Goal: Transaction & Acquisition: Purchase product/service

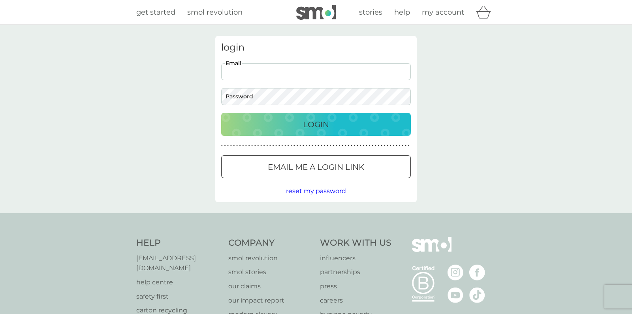
type input "[EMAIL_ADDRESS][DOMAIN_NAME]"
click at [291, 121] on div "Login" at bounding box center [316, 124] width 174 height 13
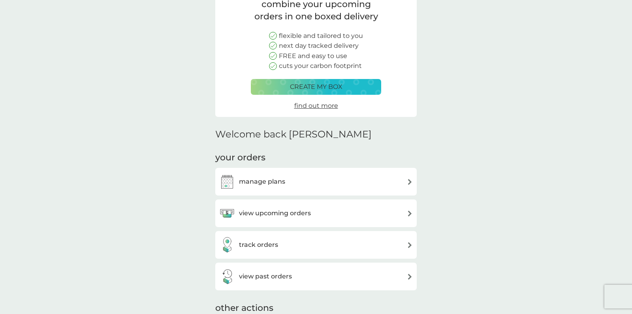
scroll to position [72, 0]
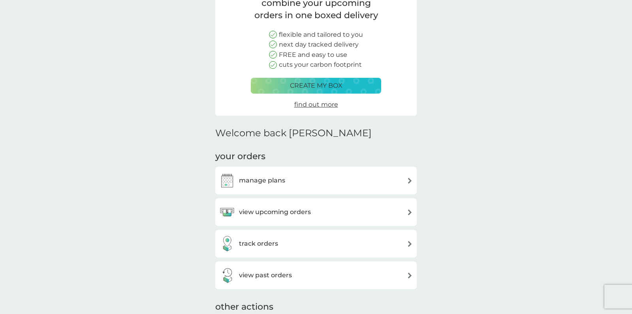
click at [284, 213] on h3 "view upcoming orders" at bounding box center [275, 212] width 72 height 10
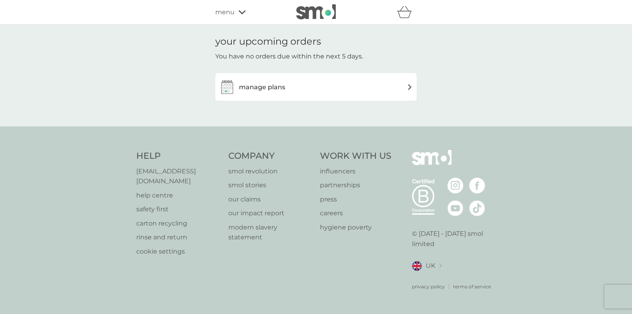
click at [281, 89] on h3 "manage plans" at bounding box center [262, 87] width 46 height 10
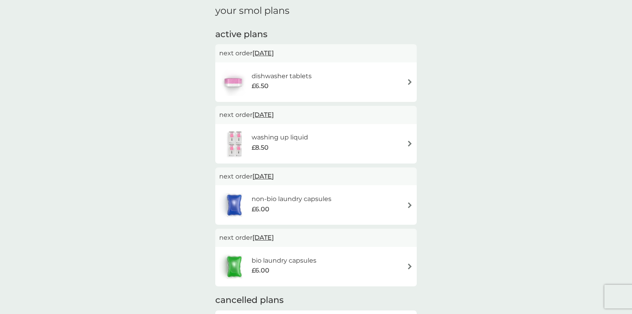
scroll to position [117, 0]
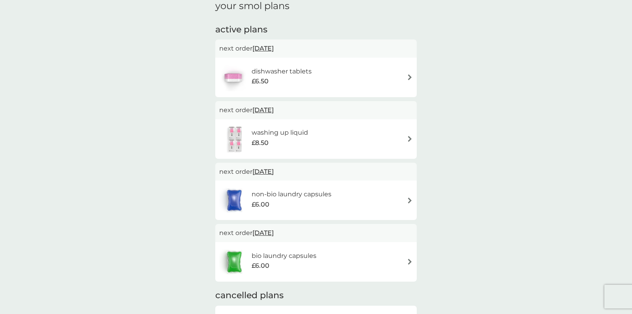
click at [261, 196] on h6 "non-bio laundry capsules" at bounding box center [292, 194] width 80 height 10
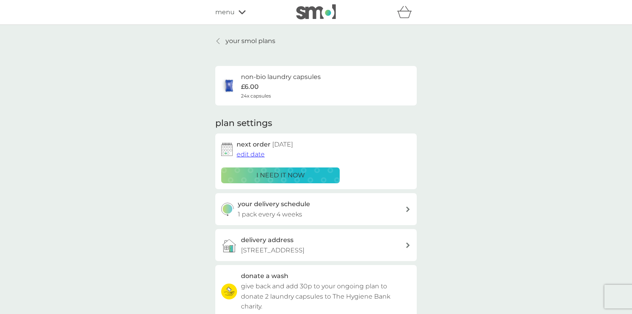
click at [268, 175] on p "i need it now" at bounding box center [281, 175] width 49 height 10
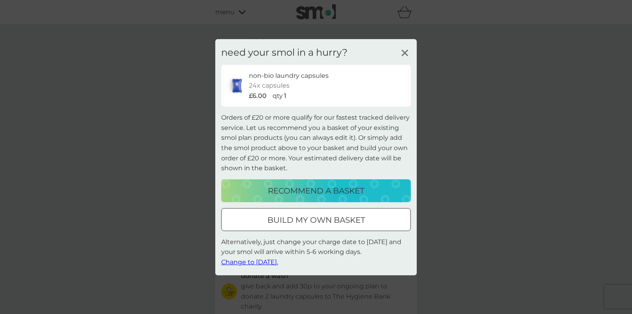
click at [406, 54] on icon at bounding box center [405, 53] width 12 height 12
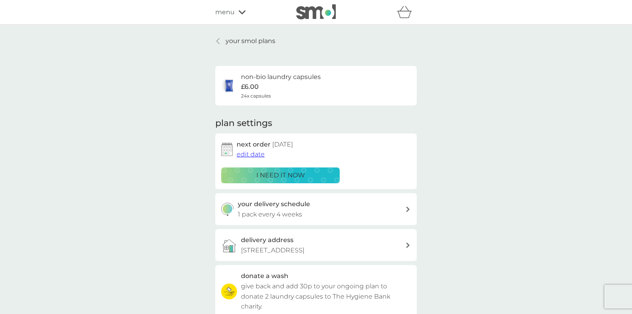
click at [217, 40] on div at bounding box center [219, 41] width 6 height 6
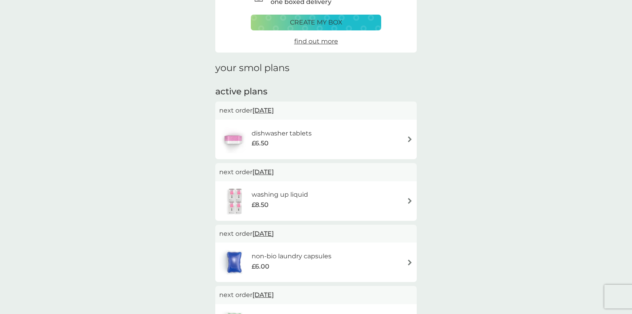
scroll to position [30, 0]
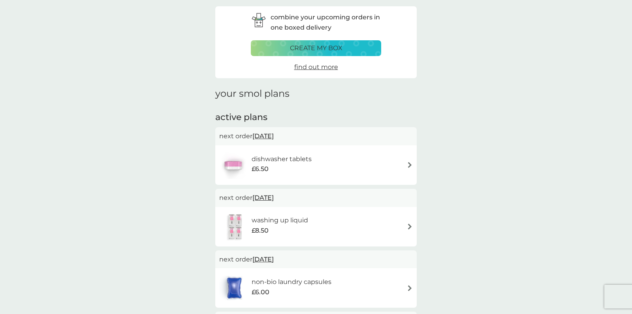
click at [267, 277] on h6 "non-bio laundry capsules" at bounding box center [292, 282] width 80 height 10
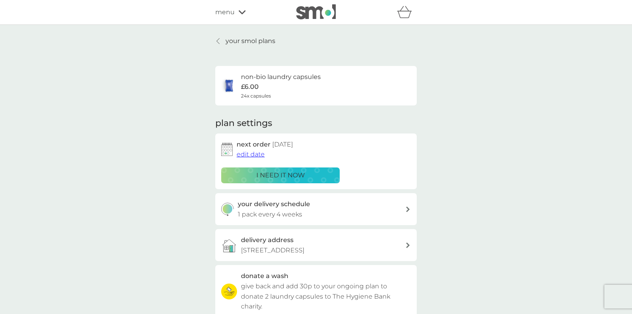
click at [257, 179] on p "i need it now" at bounding box center [281, 175] width 49 height 10
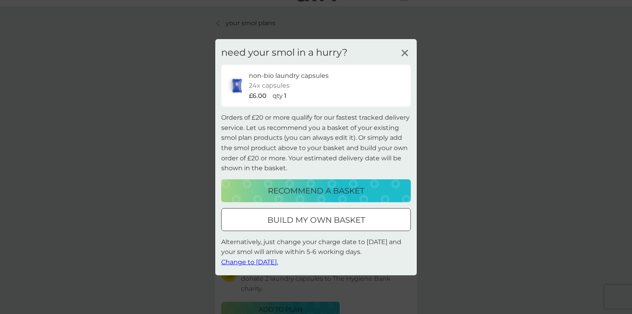
scroll to position [19, 0]
click at [270, 221] on p "build my own basket" at bounding box center [317, 220] width 98 height 13
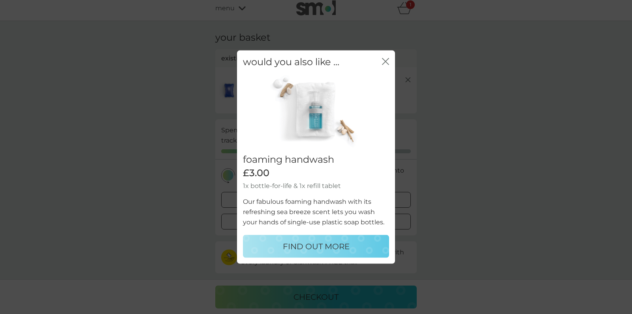
scroll to position [4, 0]
drag, startPoint x: 382, startPoint y: 60, endPoint x: 376, endPoint y: 62, distance: 6.9
click at [382, 60] on div "would you also like ... close" at bounding box center [316, 61] width 158 height 23
drag, startPoint x: 386, startPoint y: 62, endPoint x: 370, endPoint y: 68, distance: 17.6
click at [386, 62] on icon "close" at bounding box center [387, 61] width 3 height 6
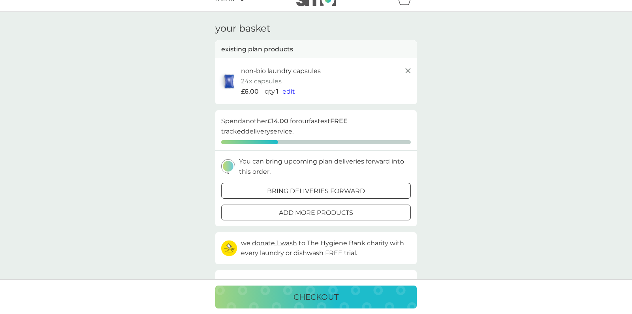
scroll to position [13, 0]
click at [308, 191] on div at bounding box center [316, 191] width 28 height 8
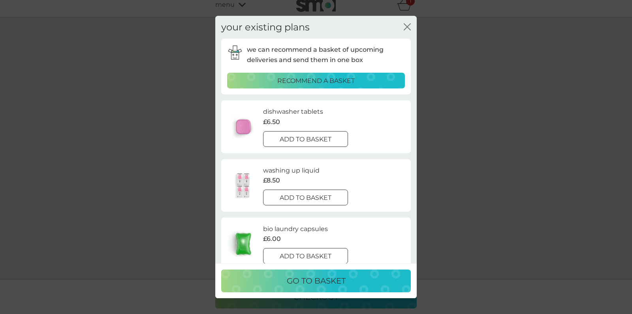
scroll to position [5, 0]
click at [302, 200] on div at bounding box center [305, 198] width 28 height 8
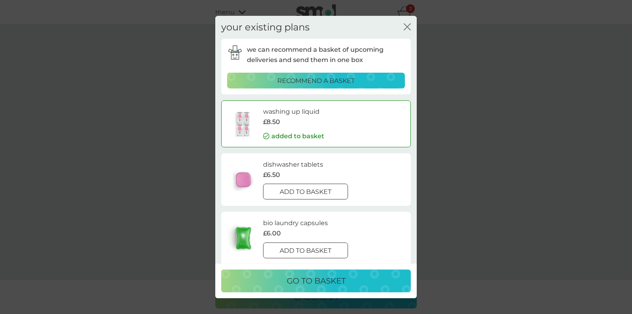
scroll to position [0, 0]
drag, startPoint x: 317, startPoint y: 282, endPoint x: 313, endPoint y: 272, distance: 11.7
click at [317, 282] on p "go to basket" at bounding box center [316, 281] width 59 height 13
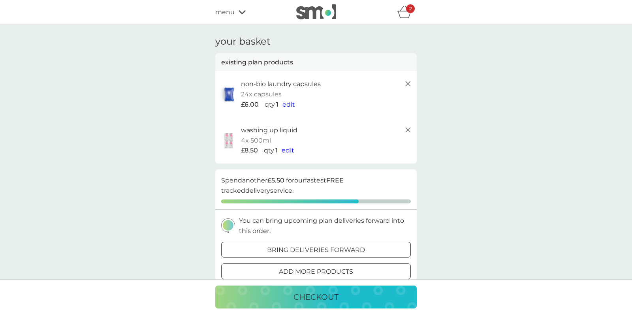
click at [292, 104] on span "edit" at bounding box center [289, 105] width 13 height 8
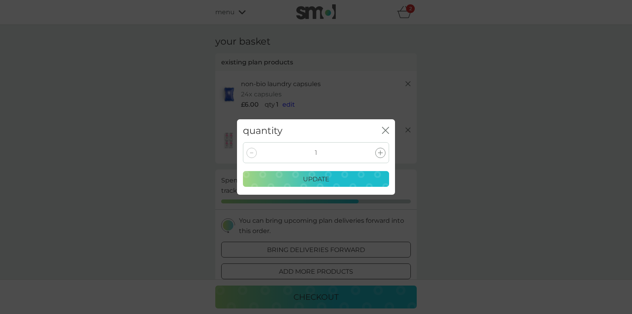
click at [379, 151] on icon at bounding box center [380, 153] width 5 height 5
click at [348, 179] on div "update" at bounding box center [316, 179] width 136 height 10
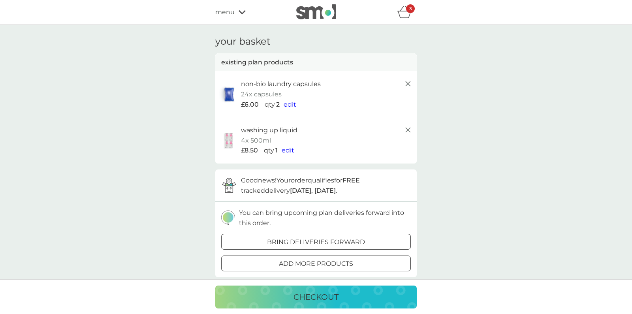
click at [319, 260] on div at bounding box center [316, 264] width 28 height 8
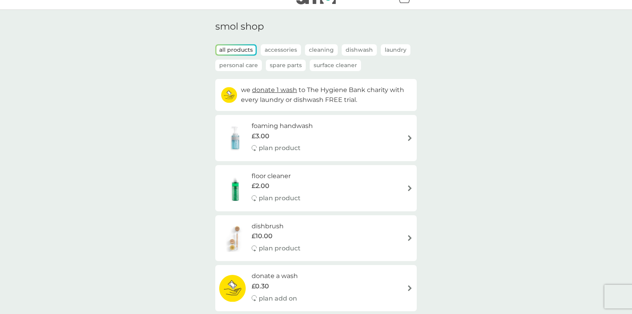
scroll to position [11, 0]
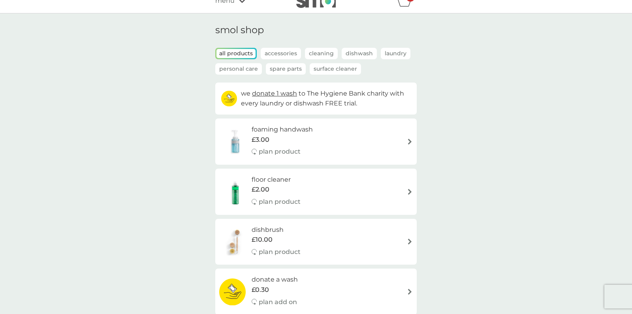
click at [279, 56] on p "Accessories" at bounding box center [281, 53] width 40 height 11
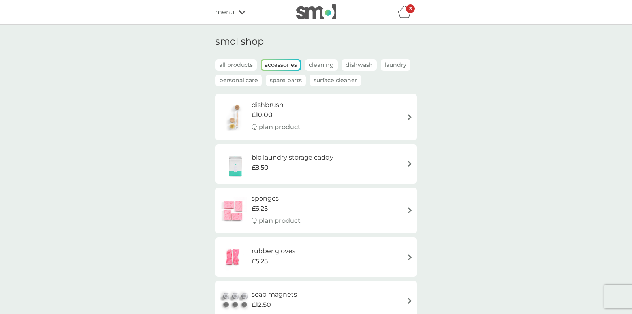
scroll to position [0, 0]
click at [332, 79] on p "Surface Cleaner" at bounding box center [335, 80] width 51 height 11
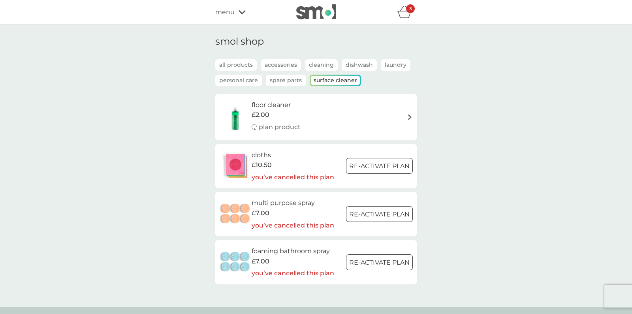
click at [288, 79] on p "Spare Parts" at bounding box center [286, 80] width 40 height 11
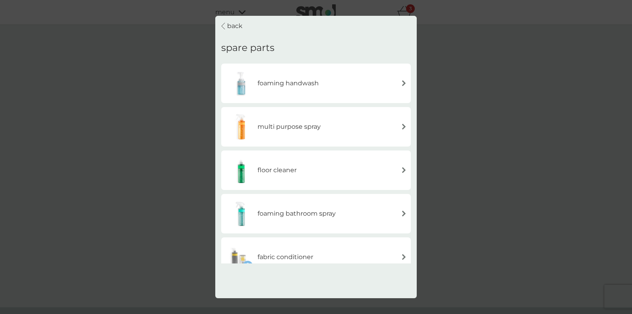
click at [403, 124] on img at bounding box center [404, 127] width 6 height 6
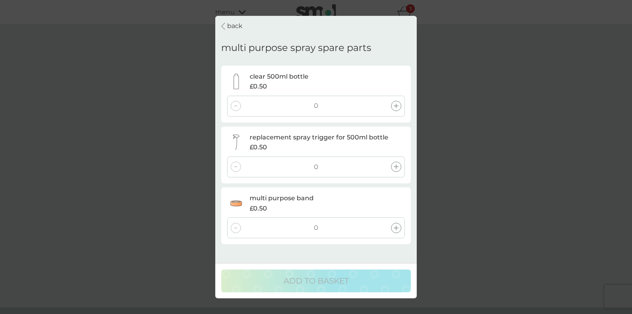
click at [398, 104] on icon at bounding box center [396, 106] width 5 height 5
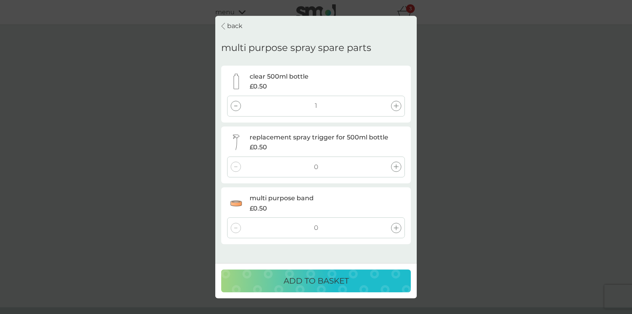
click at [394, 165] on icon at bounding box center [396, 167] width 5 height 5
click at [350, 280] on div "ADD TO BASKET" at bounding box center [316, 281] width 174 height 13
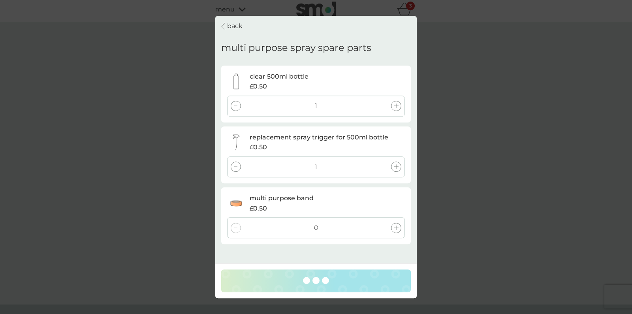
scroll to position [4, 0]
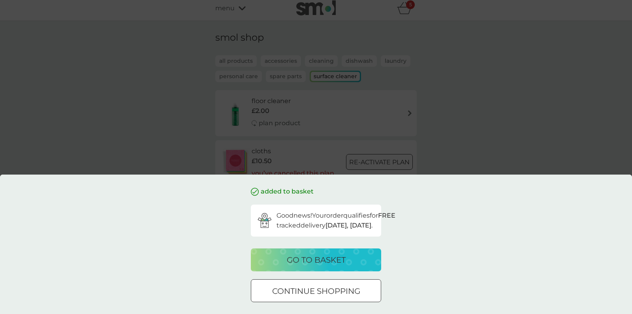
click at [336, 262] on p "go to basket" at bounding box center [316, 260] width 59 height 13
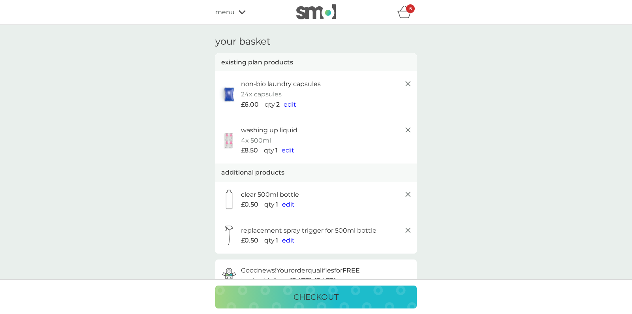
drag, startPoint x: 321, startPoint y: 295, endPoint x: 334, endPoint y: 294, distance: 13.5
click at [320, 295] on p "checkout" at bounding box center [316, 297] width 45 height 13
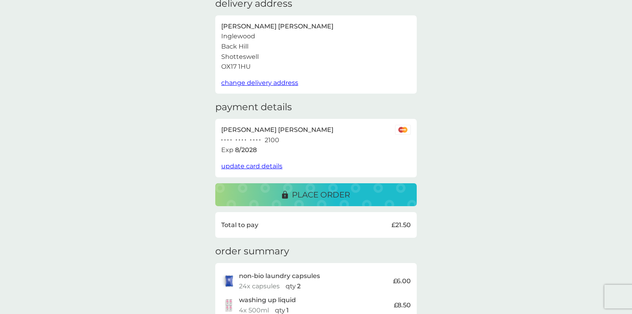
scroll to position [33, 0]
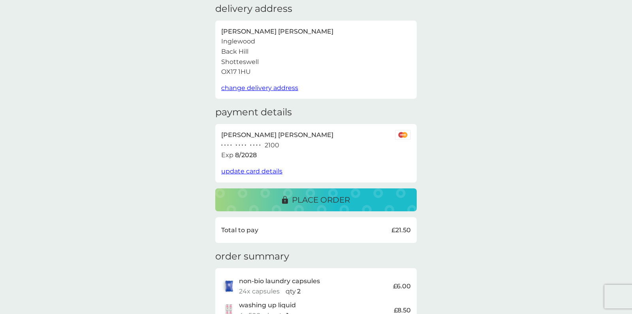
click at [320, 198] on p "place order" at bounding box center [321, 200] width 58 height 13
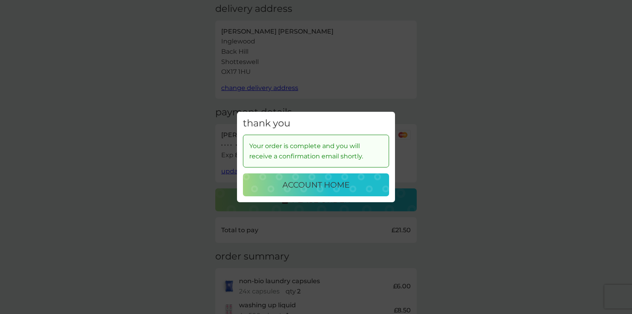
click at [342, 183] on p "account home" at bounding box center [316, 185] width 67 height 13
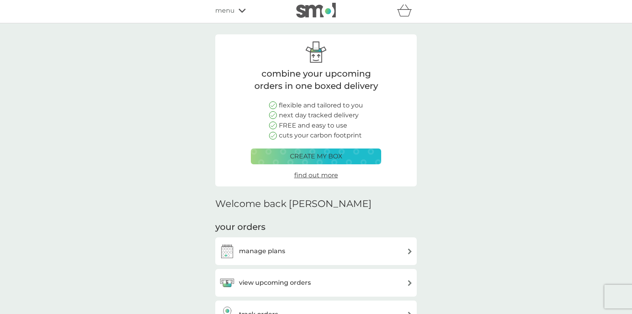
scroll to position [0, 0]
